Goal: Transaction & Acquisition: Obtain resource

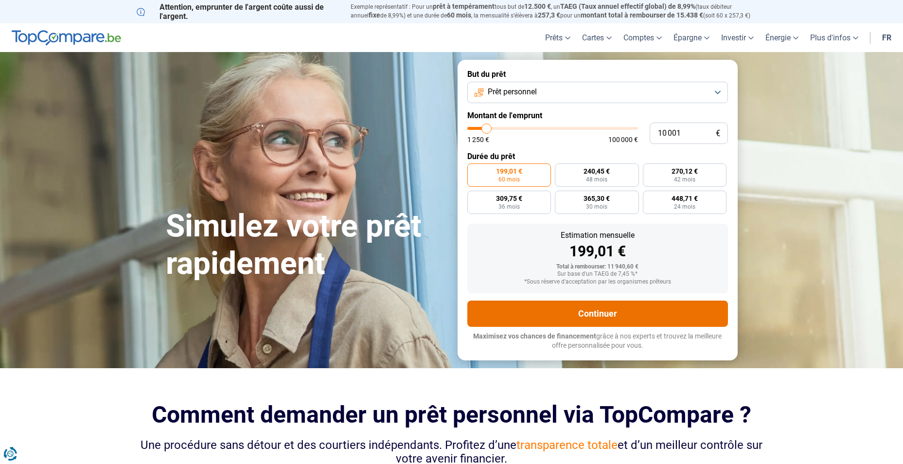
click at [603, 310] on button "Continuer" at bounding box center [597, 313] width 261 height 26
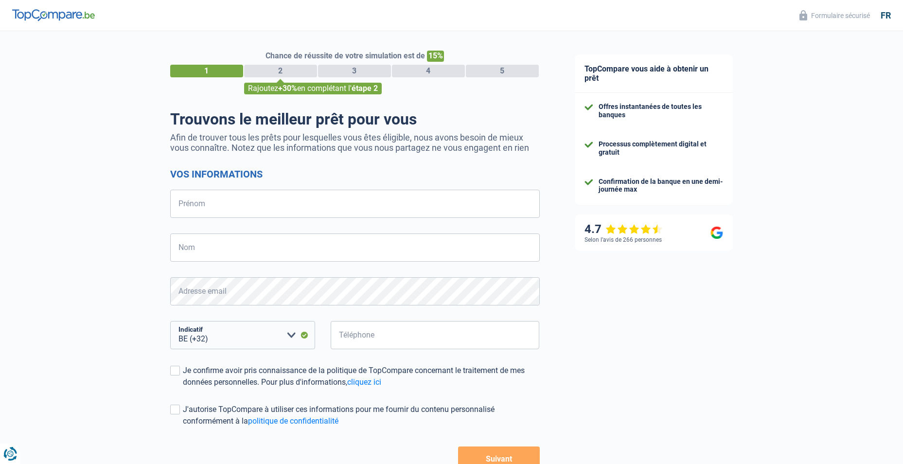
select select "32"
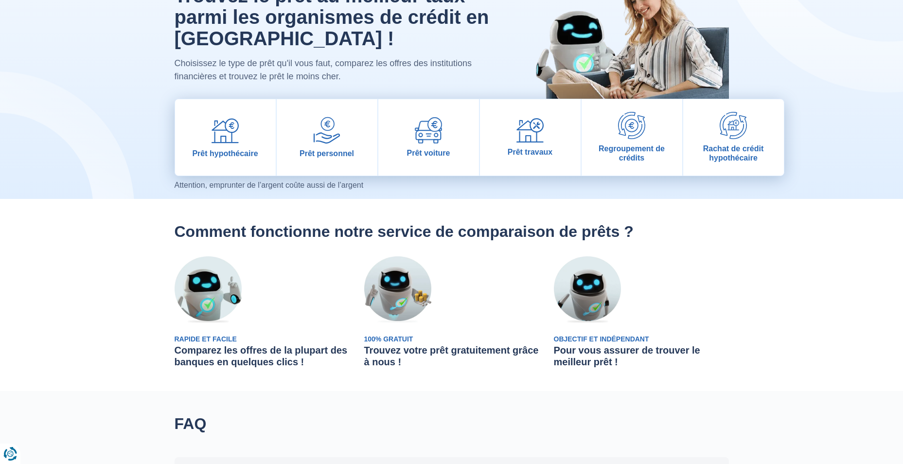
scroll to position [97, 0]
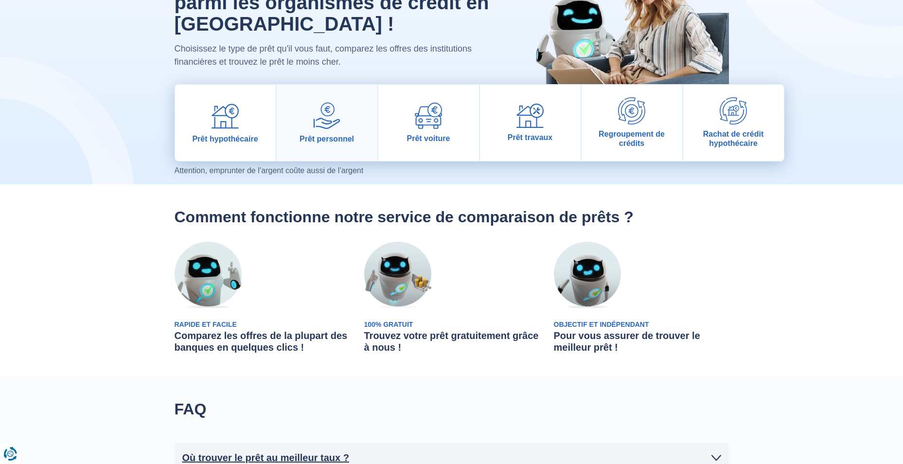
click at [341, 125] on link "Prêt personnel" at bounding box center [327, 123] width 101 height 76
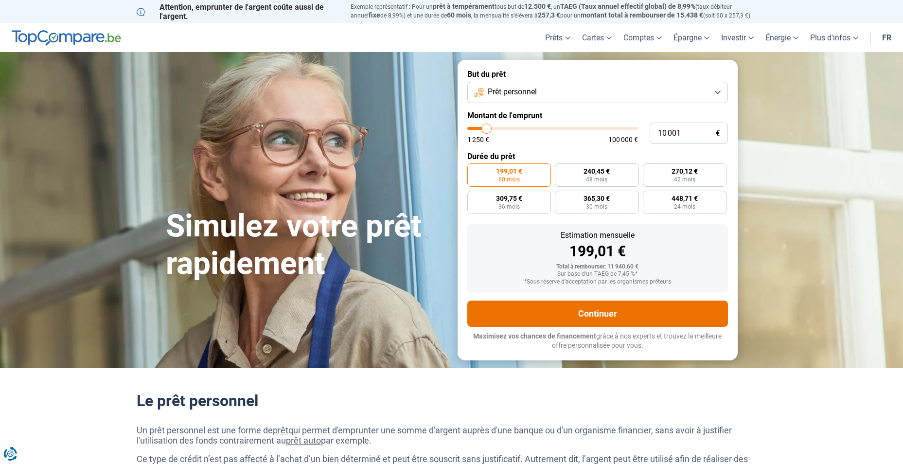
click at [600, 307] on button "Continuer" at bounding box center [597, 313] width 261 height 26
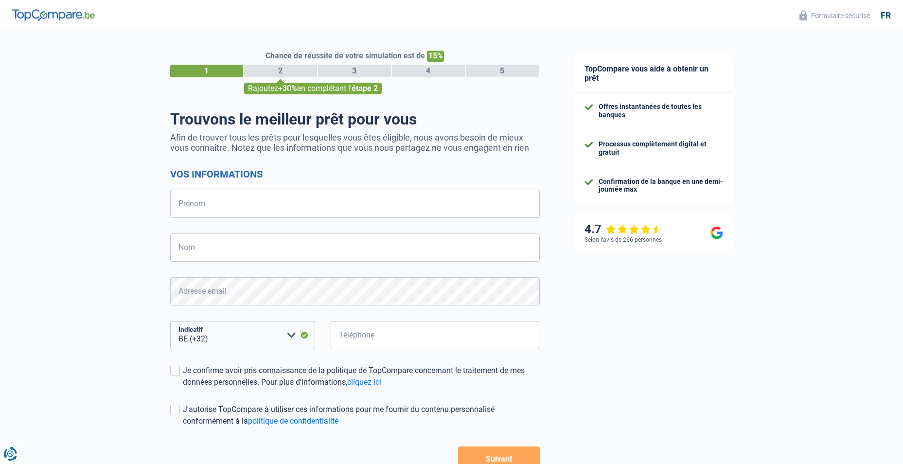
select select "32"
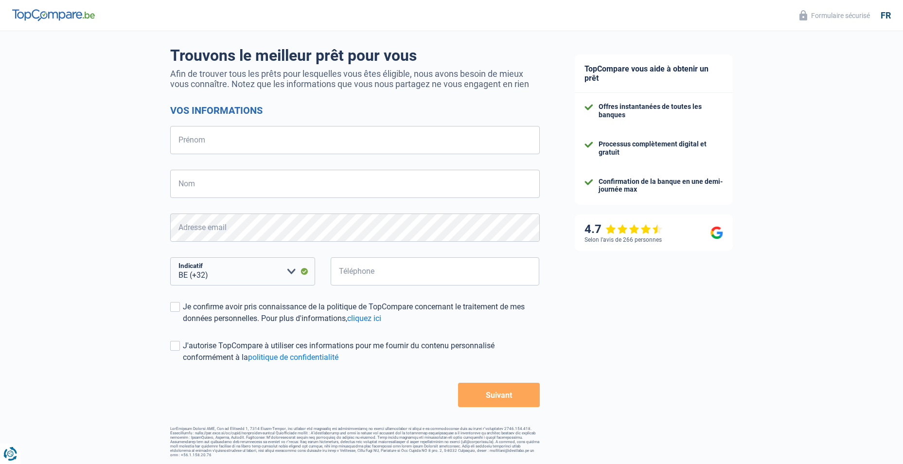
scroll to position [64, 0]
click at [318, 135] on input "Prénom" at bounding box center [355, 139] width 370 height 28
type input "Ministère"
type input "de la Défense"
type input "[PERSON_NAME]"
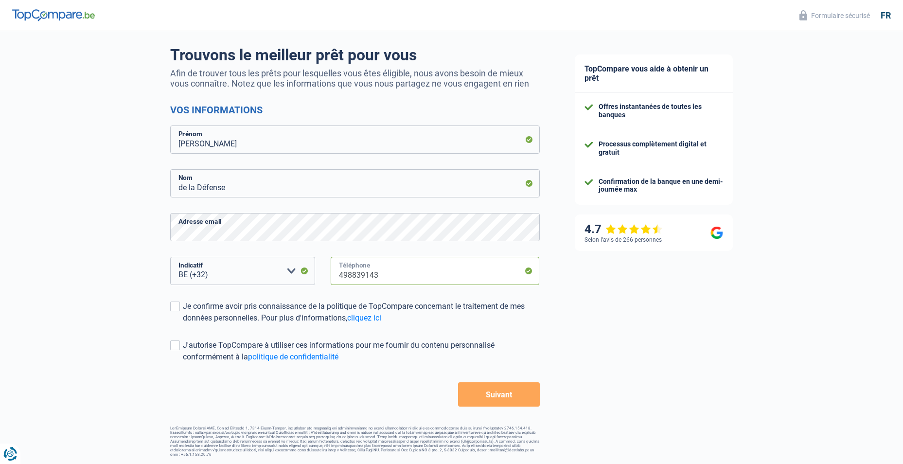
drag, startPoint x: 379, startPoint y: 277, endPoint x: 344, endPoint y: 279, distance: 35.1
click at [344, 279] on input "498839143" at bounding box center [435, 271] width 209 height 28
click at [379, 276] on input "498839143" at bounding box center [435, 271] width 209 height 28
type input "498834598"
click at [515, 394] on button "Suivant" at bounding box center [498, 394] width 81 height 24
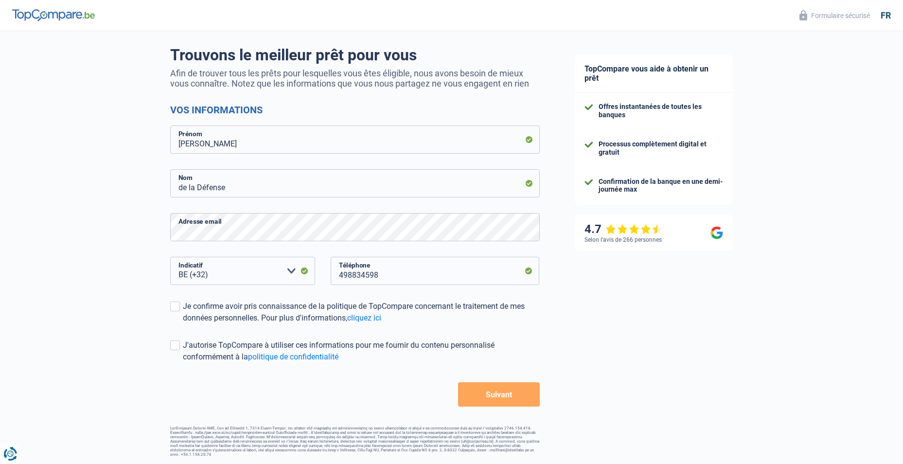
click at [494, 395] on button "Suivant" at bounding box center [498, 394] width 81 height 24
drag, startPoint x: 174, startPoint y: 308, endPoint x: 188, endPoint y: 329, distance: 24.8
click at [175, 309] on span at bounding box center [175, 306] width 10 height 10
click at [183, 324] on input "Je confirme avoir pris connaissance de la politique de TopCompare concernant le…" at bounding box center [183, 324] width 0 height 0
click at [519, 398] on button "Suivant" at bounding box center [498, 394] width 81 height 24
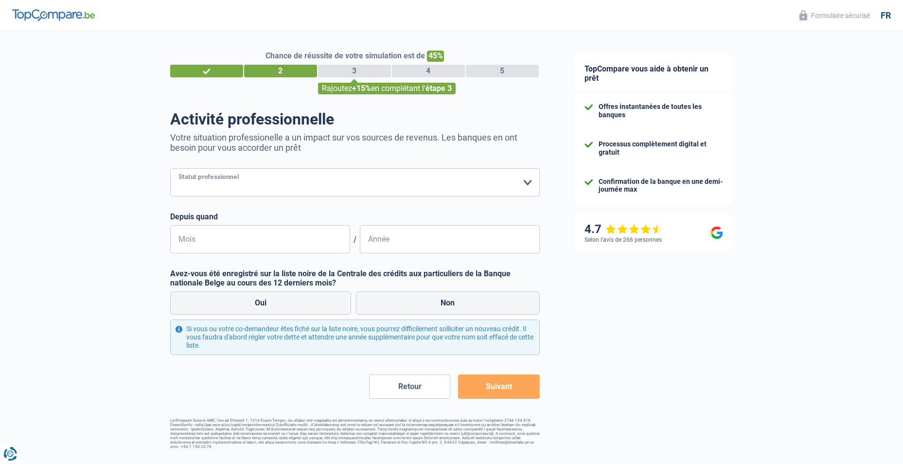
click at [526, 184] on select "Ouvrier Employé privé Employé public Invalide Indépendant Pensionné Chômeur Mut…" at bounding box center [355, 182] width 370 height 28
click at [170, 169] on select "Ouvrier Employé privé Employé public Invalide Indépendant Pensionné Chômeur Mut…" at bounding box center [355, 182] width 370 height 28
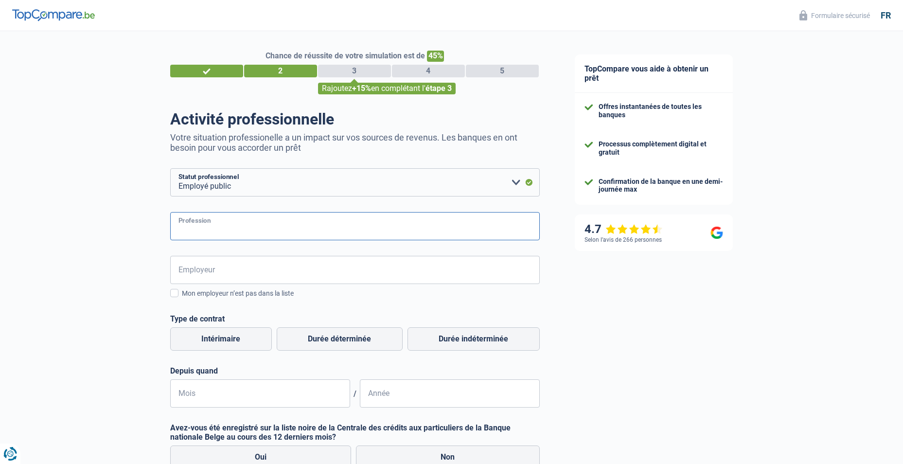
click at [513, 222] on input "Profession" at bounding box center [355, 226] width 370 height 28
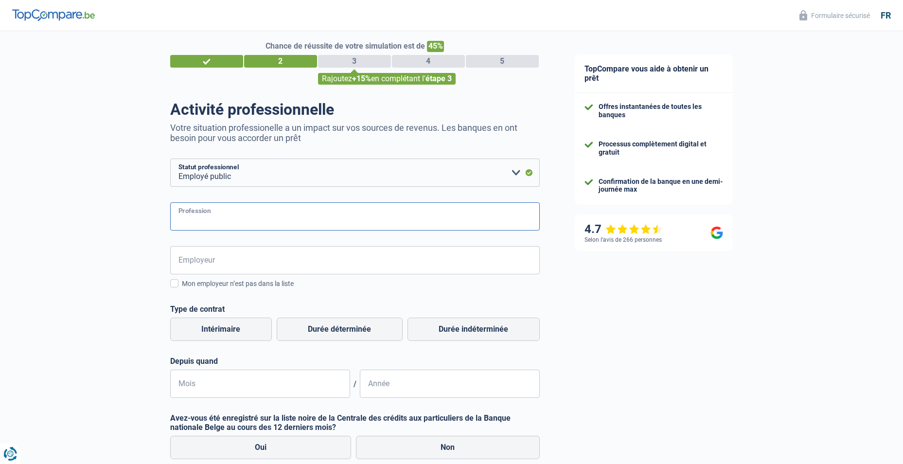
scroll to position [0, 0]
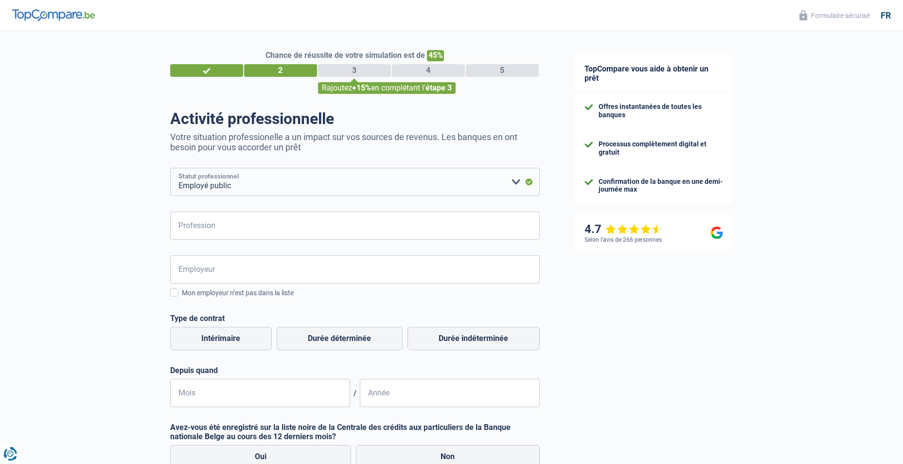
click at [516, 181] on select "Ouvrier Employé privé Employé public Invalide Indépendant Pensionné Chômeur Mut…" at bounding box center [355, 182] width 370 height 28
click at [170, 169] on select "Ouvrier Employé privé Employé public Invalide Indépendant Pensionné Chômeur Mut…" at bounding box center [355, 182] width 370 height 28
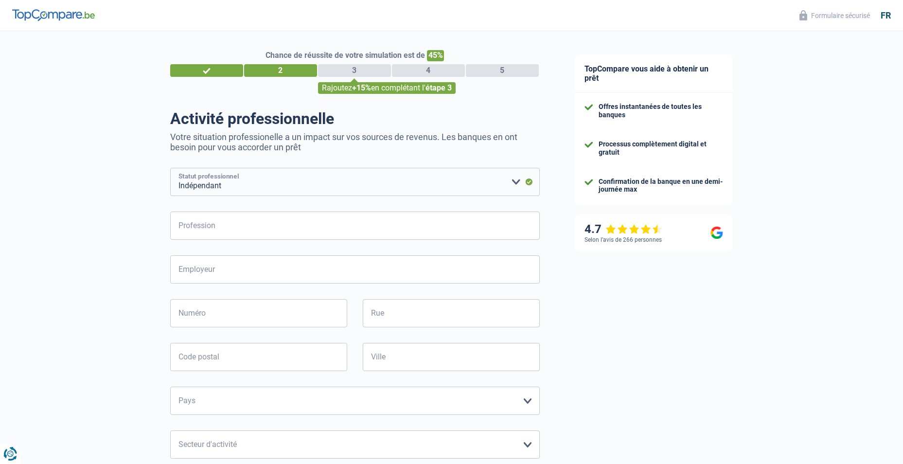
click at [517, 179] on select "Ouvrier Employé privé Employé public Invalide Indépendant Pensionné Chômeur Mut…" at bounding box center [355, 182] width 370 height 28
select select "publicEmployee"
click at [170, 169] on select "Ouvrier Employé privé Employé public Invalide Indépendant Pensionné Chômeur Mut…" at bounding box center [355, 182] width 370 height 28
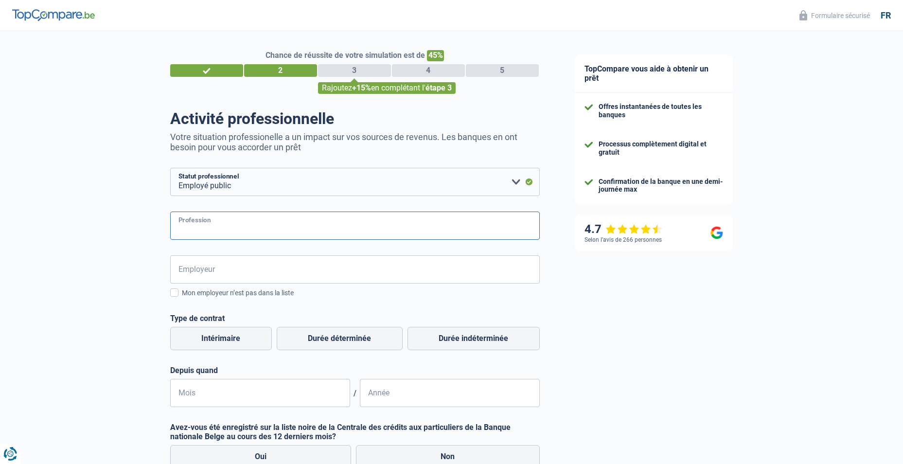
click at [367, 231] on input "Profession" at bounding box center [355, 226] width 370 height 28
type input "militaire"
click at [342, 277] on input "Employeur" at bounding box center [355, 269] width 370 height 28
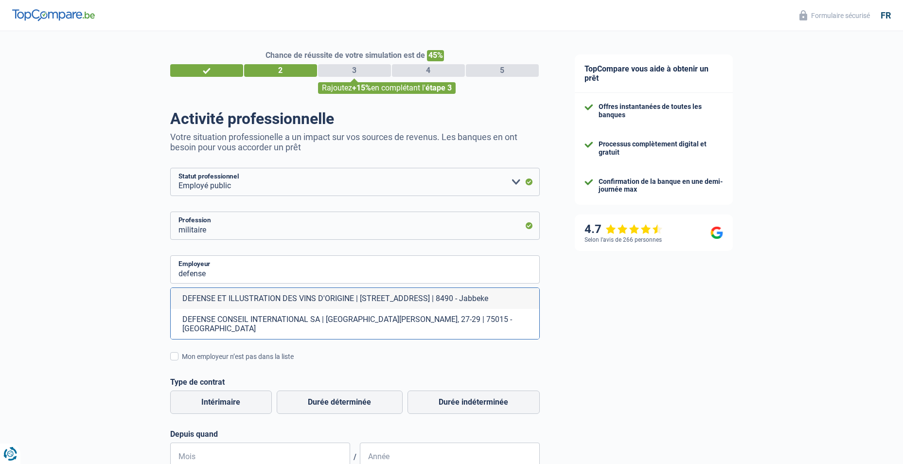
click at [336, 317] on li "DEFENSE CONSEIL INTERNATIONAL SA | [GEOGRAPHIC_DATA][PERSON_NAME], 27-29 | 7501…" at bounding box center [355, 324] width 369 height 30
type input "DEFENSE CONSEIL INTERNATIONAL SA | [GEOGRAPHIC_DATA][PERSON_NAME], 27-29 | 7501…"
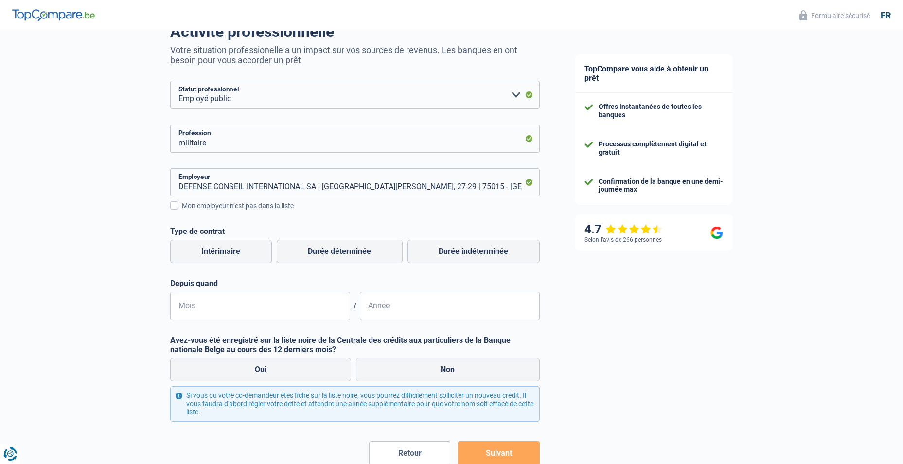
scroll to position [98, 0]
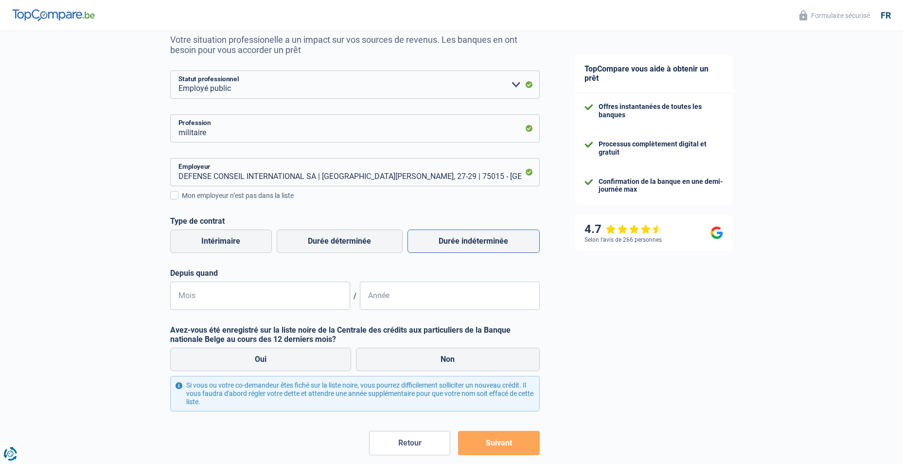
click at [472, 243] on label "Durée indéterminée" at bounding box center [473, 241] width 132 height 23
click at [472, 243] on input "Durée indéterminée" at bounding box center [473, 241] width 132 height 23
radio input "true"
click at [261, 300] on input "Mois" at bounding box center [260, 296] width 180 height 28
type input "10"
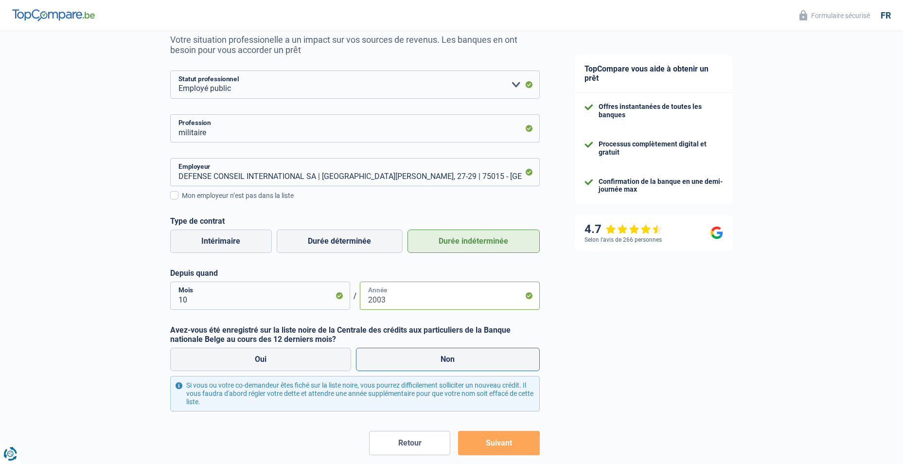
type input "2003"
click at [453, 359] on label "Non" at bounding box center [448, 359] width 184 height 23
click at [453, 359] on input "Non" at bounding box center [448, 359] width 184 height 23
radio input "true"
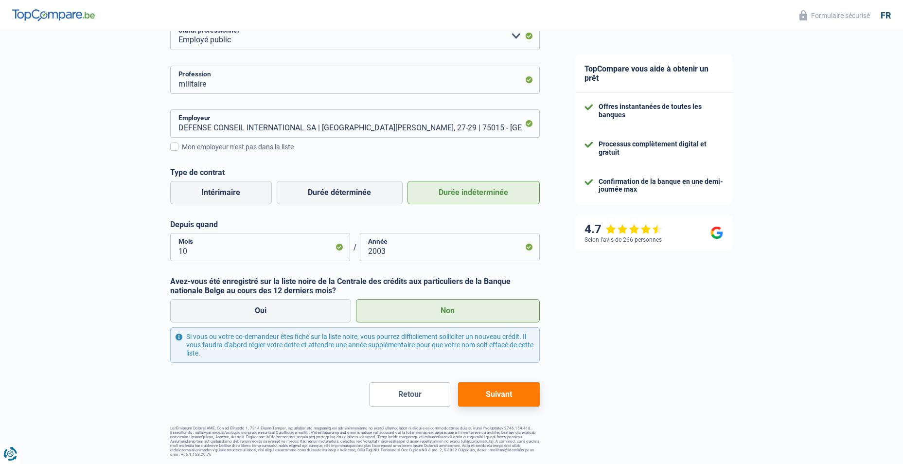
click at [522, 388] on button "Suivant" at bounding box center [498, 394] width 81 height 24
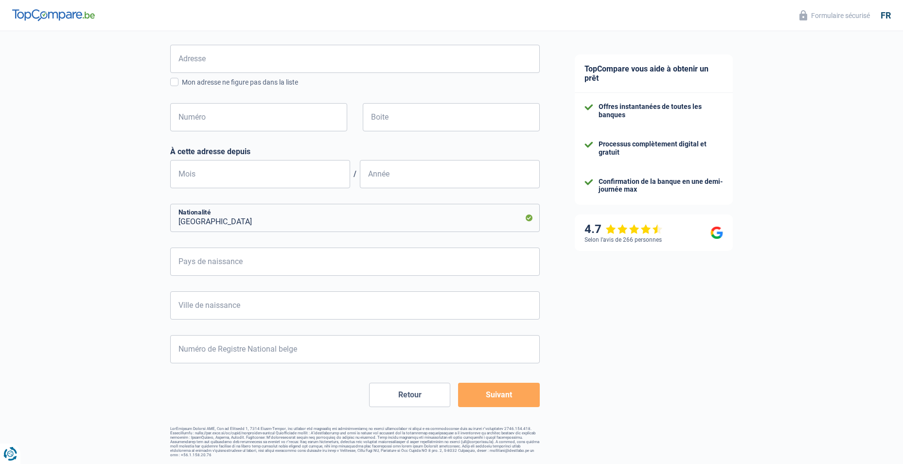
scroll to position [300, 0]
